Goal: Information Seeking & Learning: Compare options

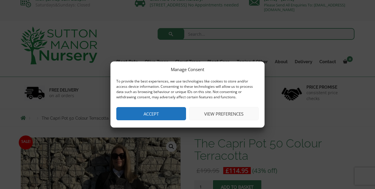
click at [147, 114] on button "Accept" at bounding box center [151, 113] width 70 height 13
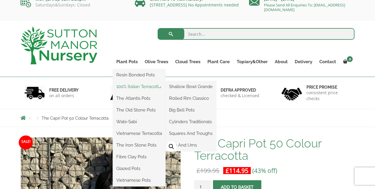
click at [130, 87] on link "100% Italian Terracotta" at bounding box center [139, 86] width 53 height 9
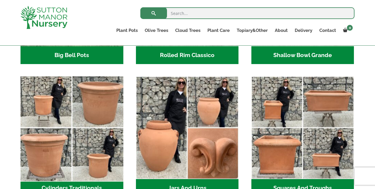
scroll to position [283, 0]
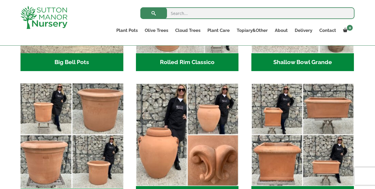
click at [107, 105] on img "Visit product category Cylinders Traditionals" at bounding box center [72, 135] width 108 height 108
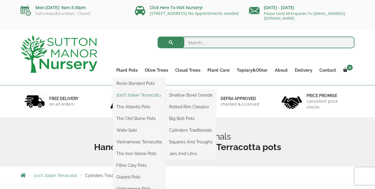
click at [130, 95] on link "100% Italian Terracotta" at bounding box center [139, 95] width 53 height 9
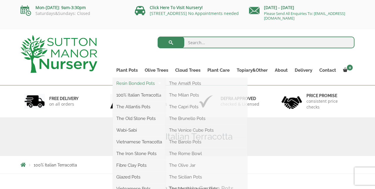
click at [127, 85] on link "Resin Bonded Pots" at bounding box center [139, 83] width 53 height 9
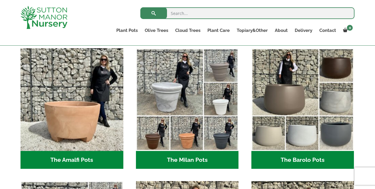
scroll to position [159, 0]
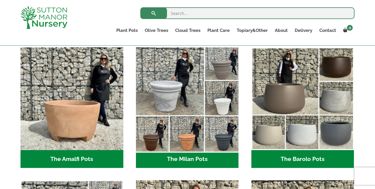
click at [183, 144] on img "Visit product category The Milan Pots" at bounding box center [187, 99] width 108 height 108
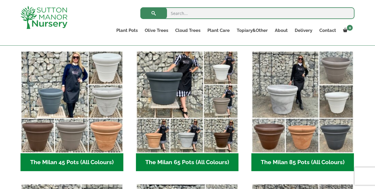
scroll to position [149, 0]
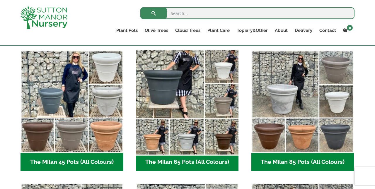
click at [154, 142] on img "Visit product category The Milan 65 Pots (All Colours)" at bounding box center [187, 102] width 108 height 108
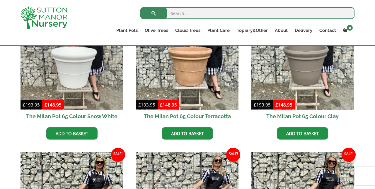
scroll to position [114, 0]
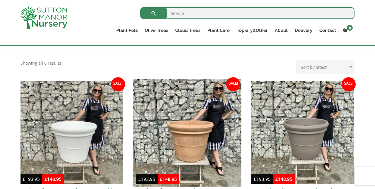
click at [189, 115] on img at bounding box center [187, 133] width 108 height 108
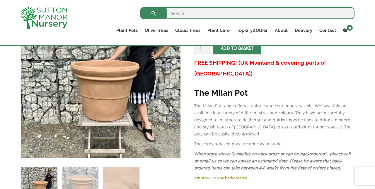
scroll to position [128, 0]
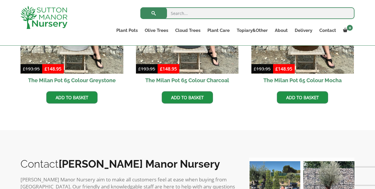
scroll to position [375, 0]
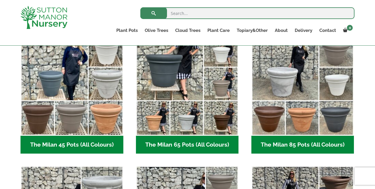
scroll to position [157, 0]
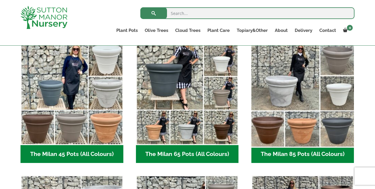
click at [293, 138] on img "Visit product category The Milan 85 Pots (All Colours)" at bounding box center [303, 94] width 108 height 108
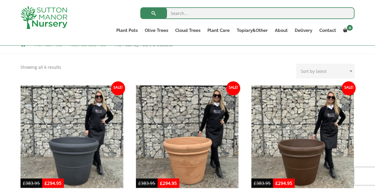
scroll to position [99, 0]
